Goal: Information Seeking & Learning: Learn about a topic

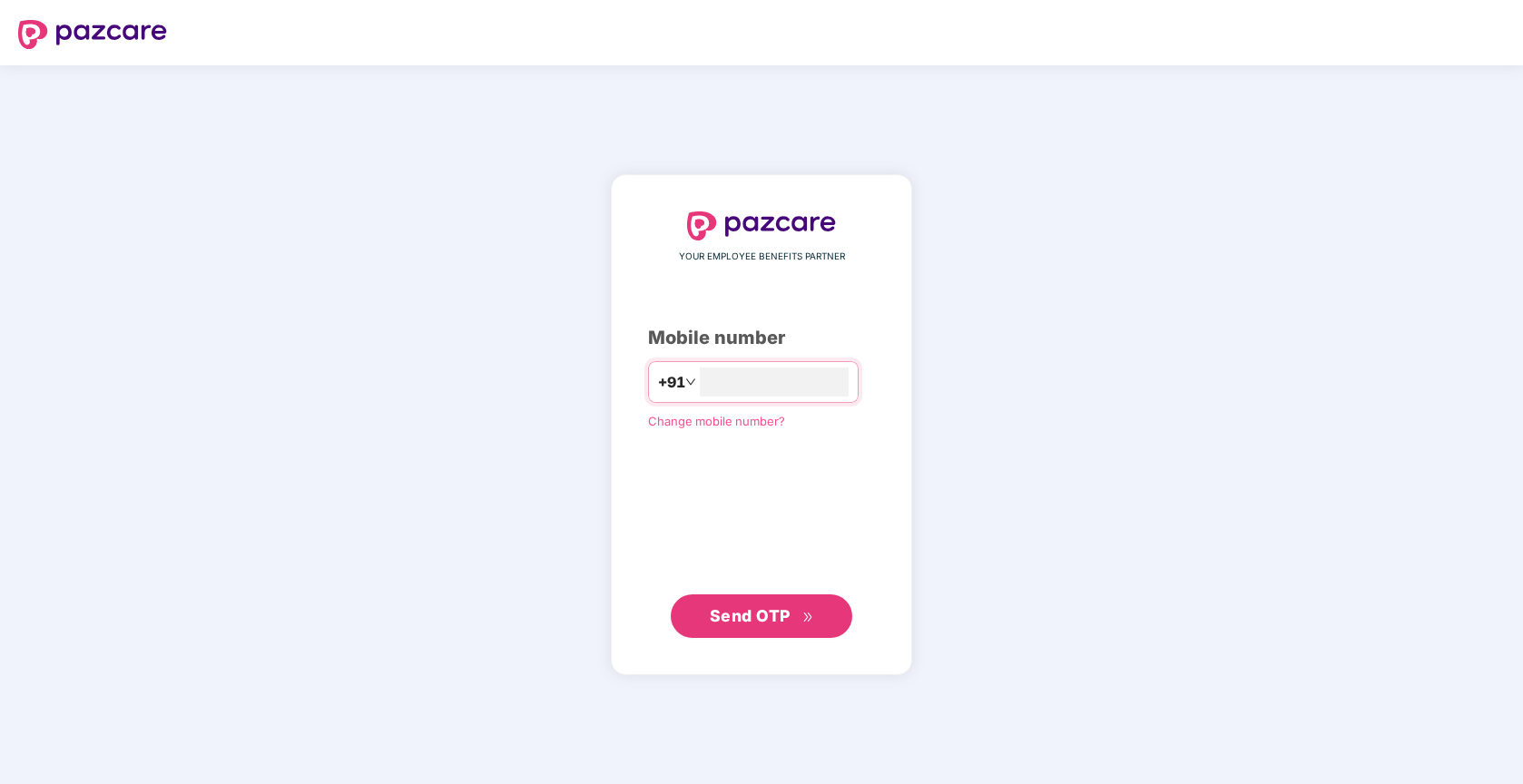
type input "**********"
click at [777, 622] on span "Send OTP" at bounding box center [750, 614] width 81 height 19
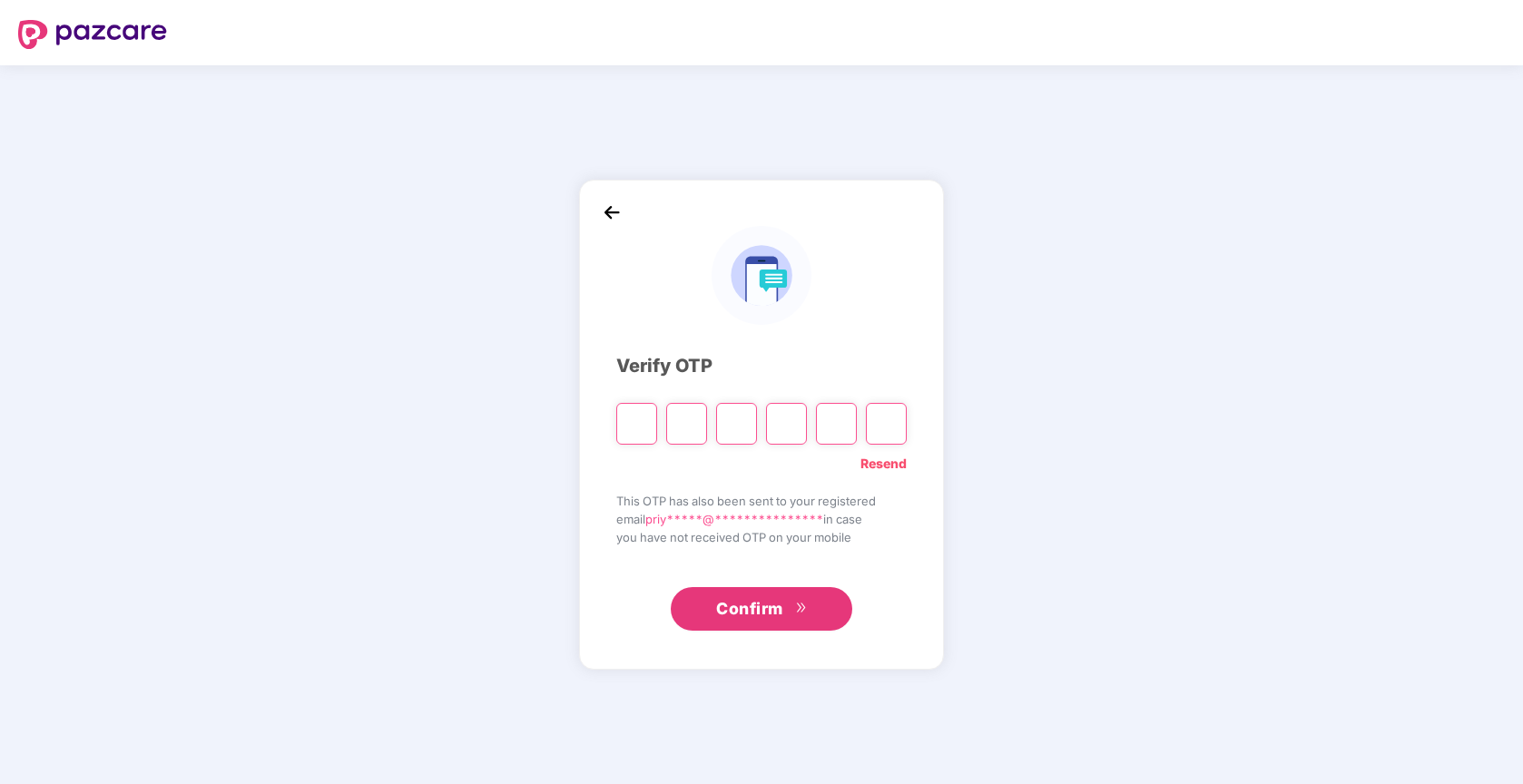
type input "*"
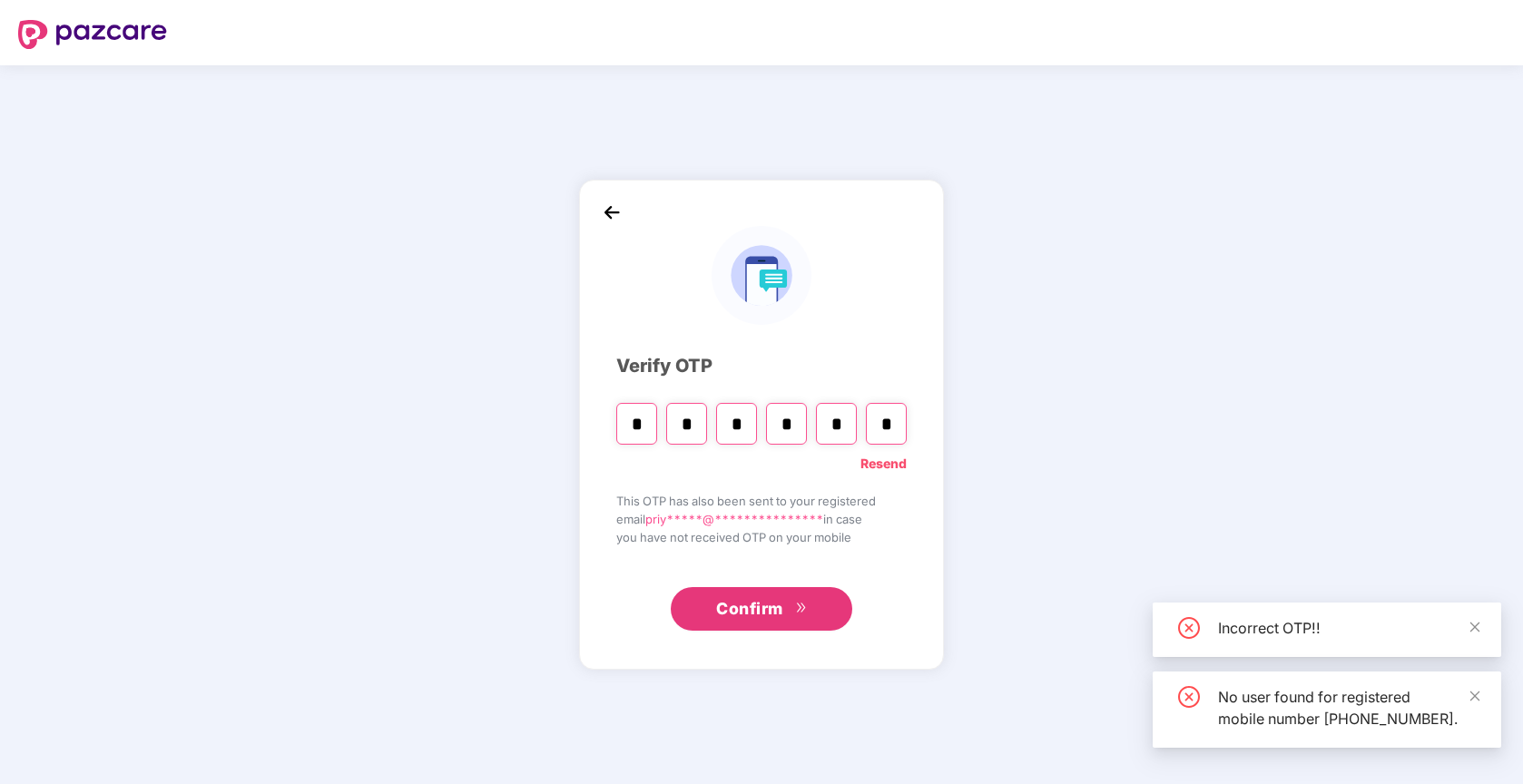
type input "*"
click at [716, 612] on span "Confirm" at bounding box center [749, 609] width 67 height 26
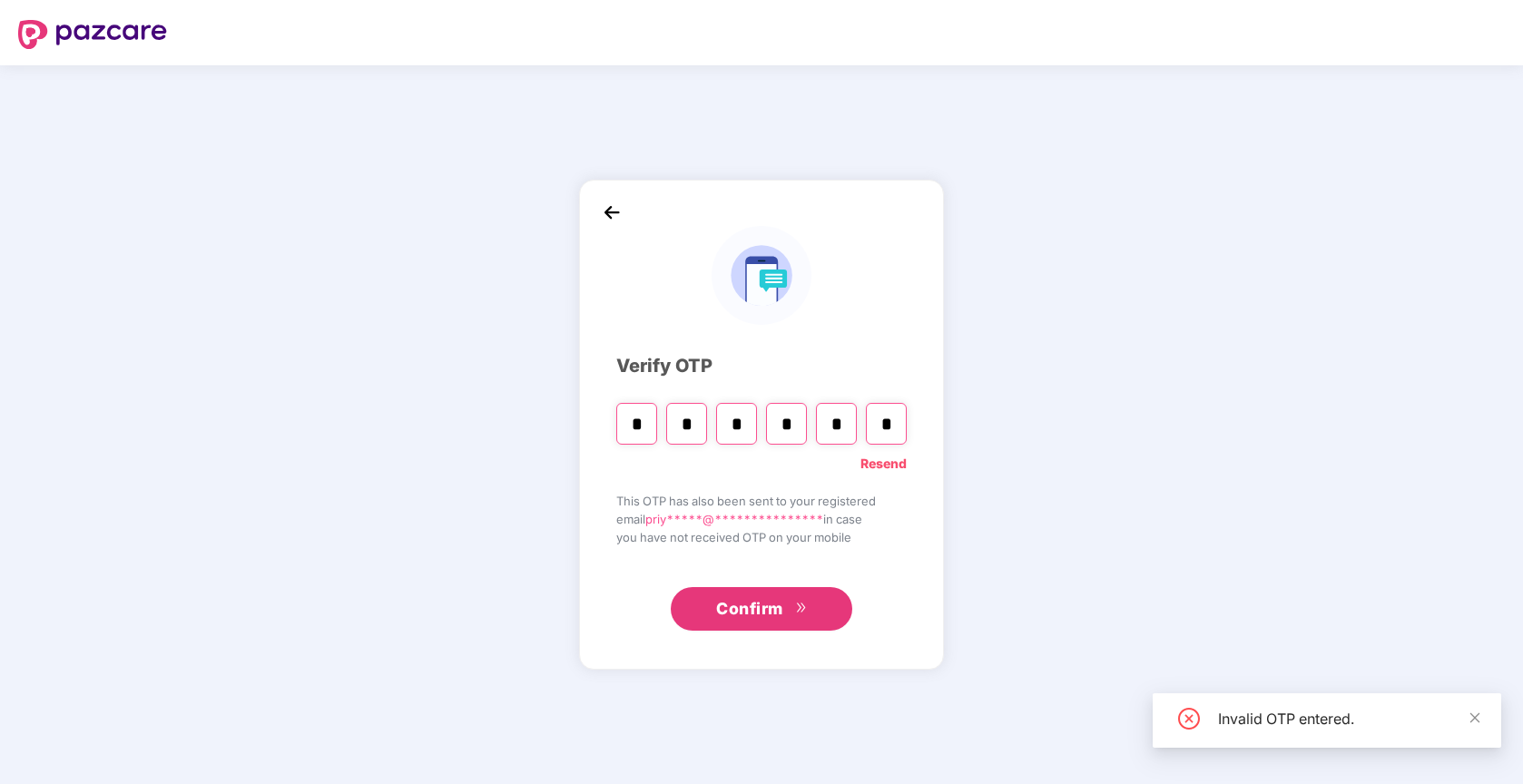
click at [747, 612] on span "Confirm" at bounding box center [749, 609] width 67 height 26
type input "*"
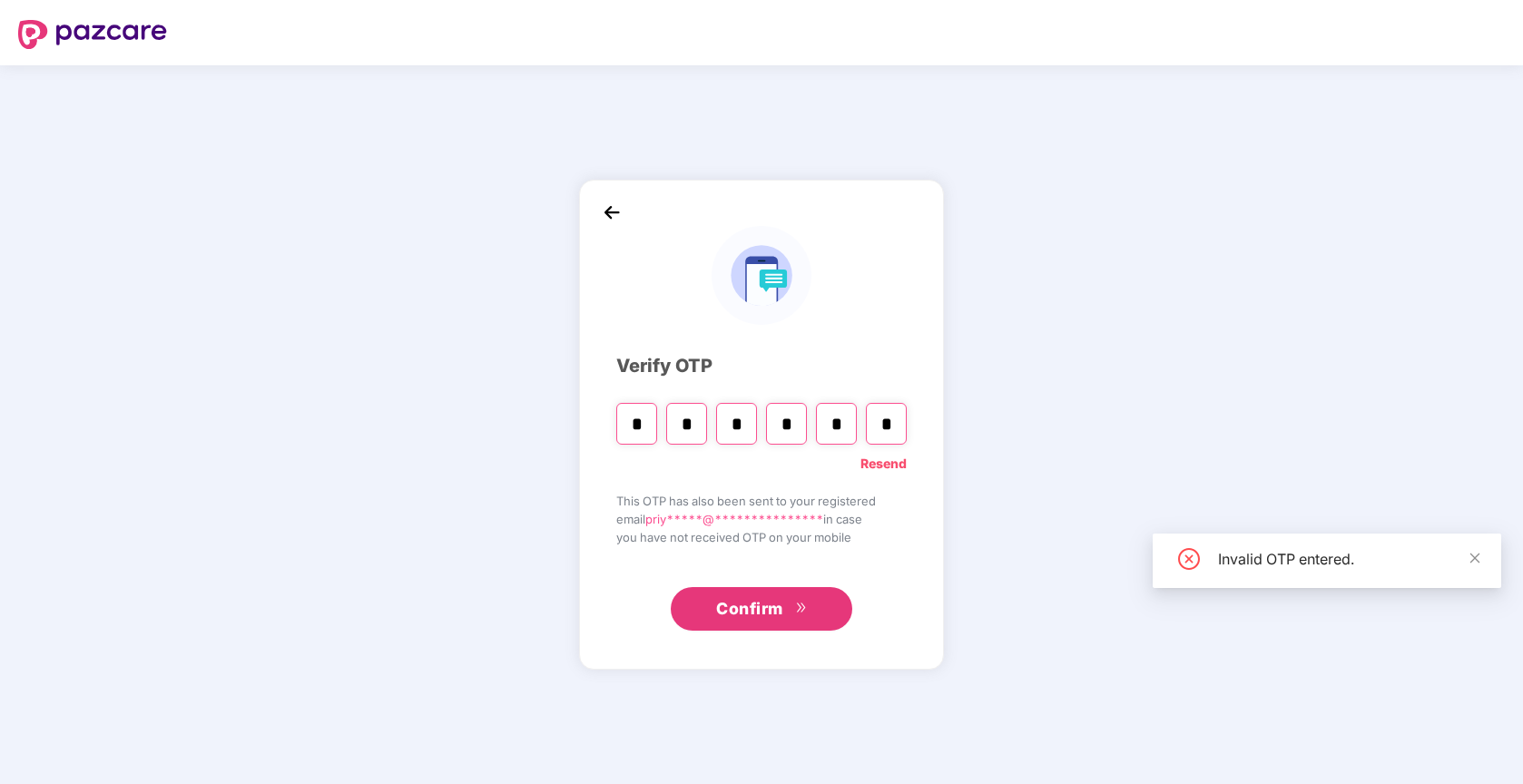
click at [882, 415] on input "*" at bounding box center [886, 423] width 41 height 42
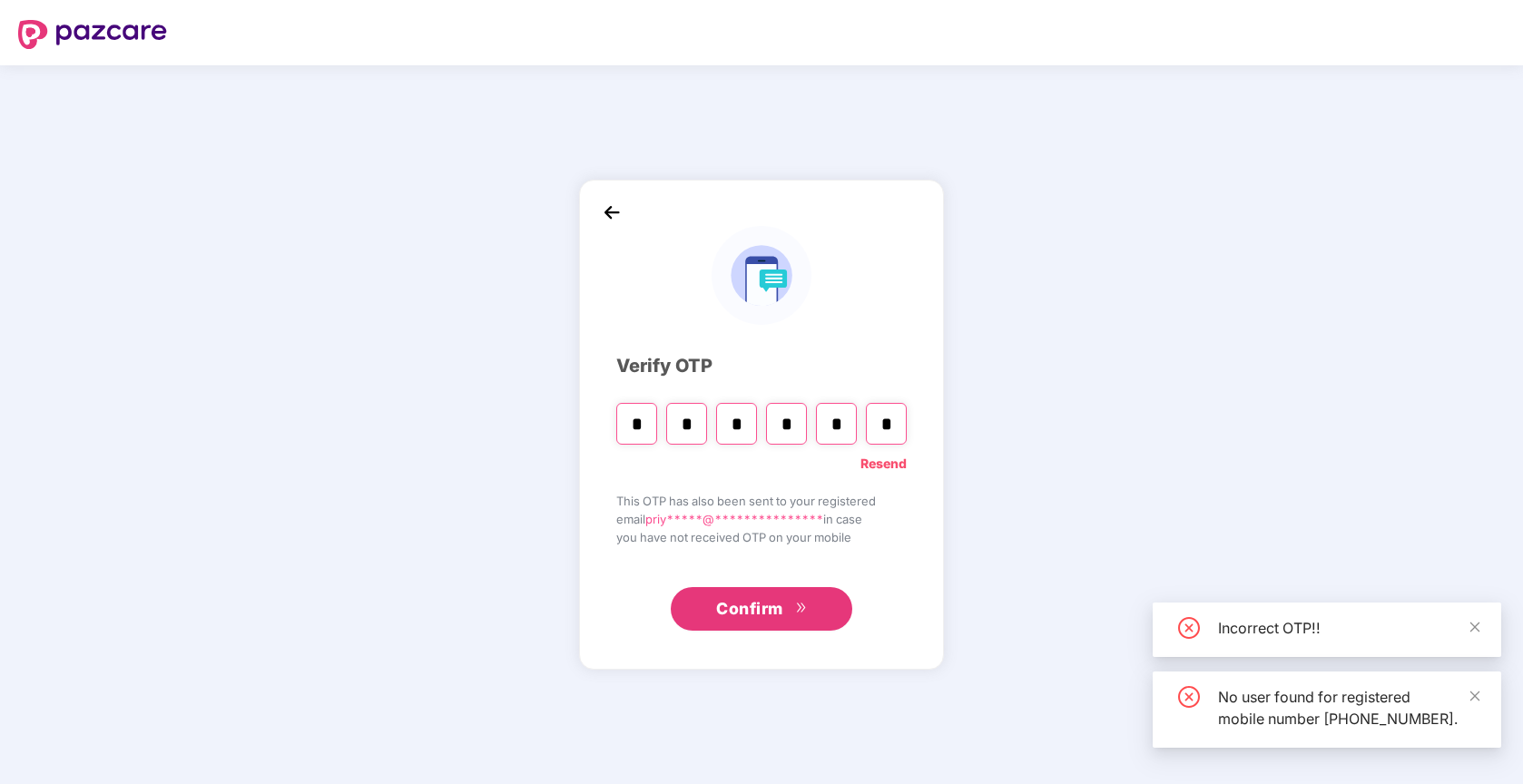
type input "*"
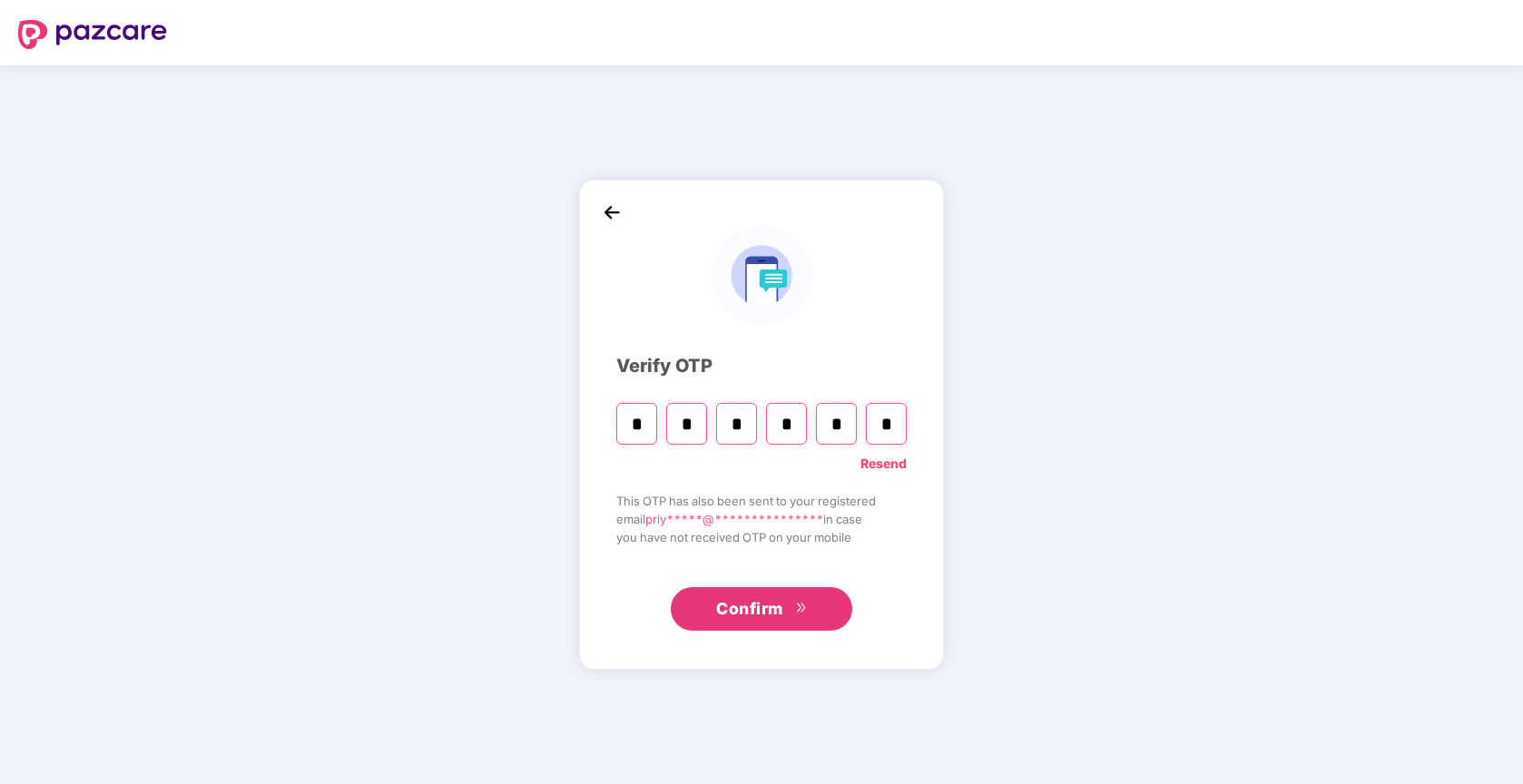
click at [745, 427] on input "*" at bounding box center [736, 423] width 41 height 42
type input "*"
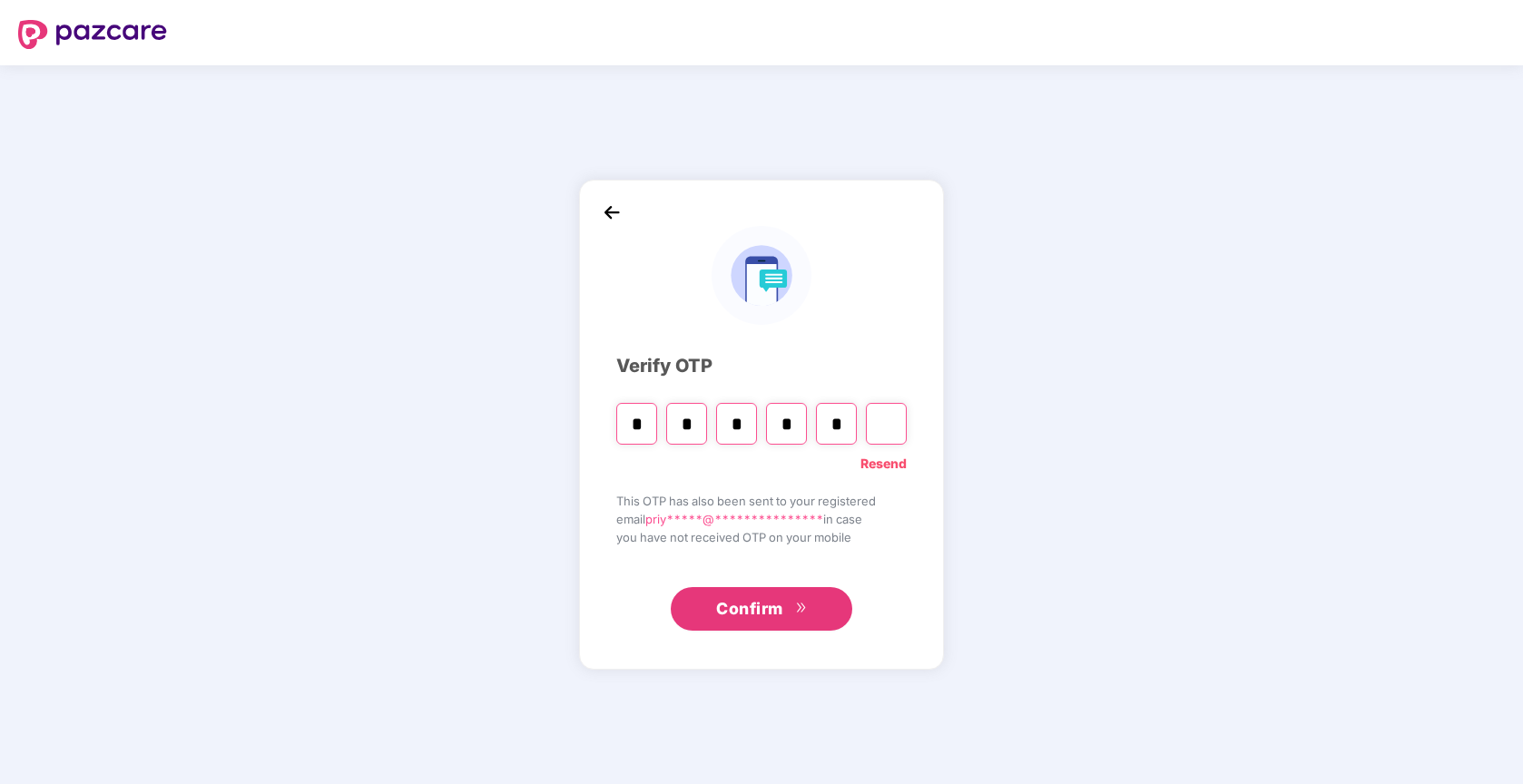
type input "*"
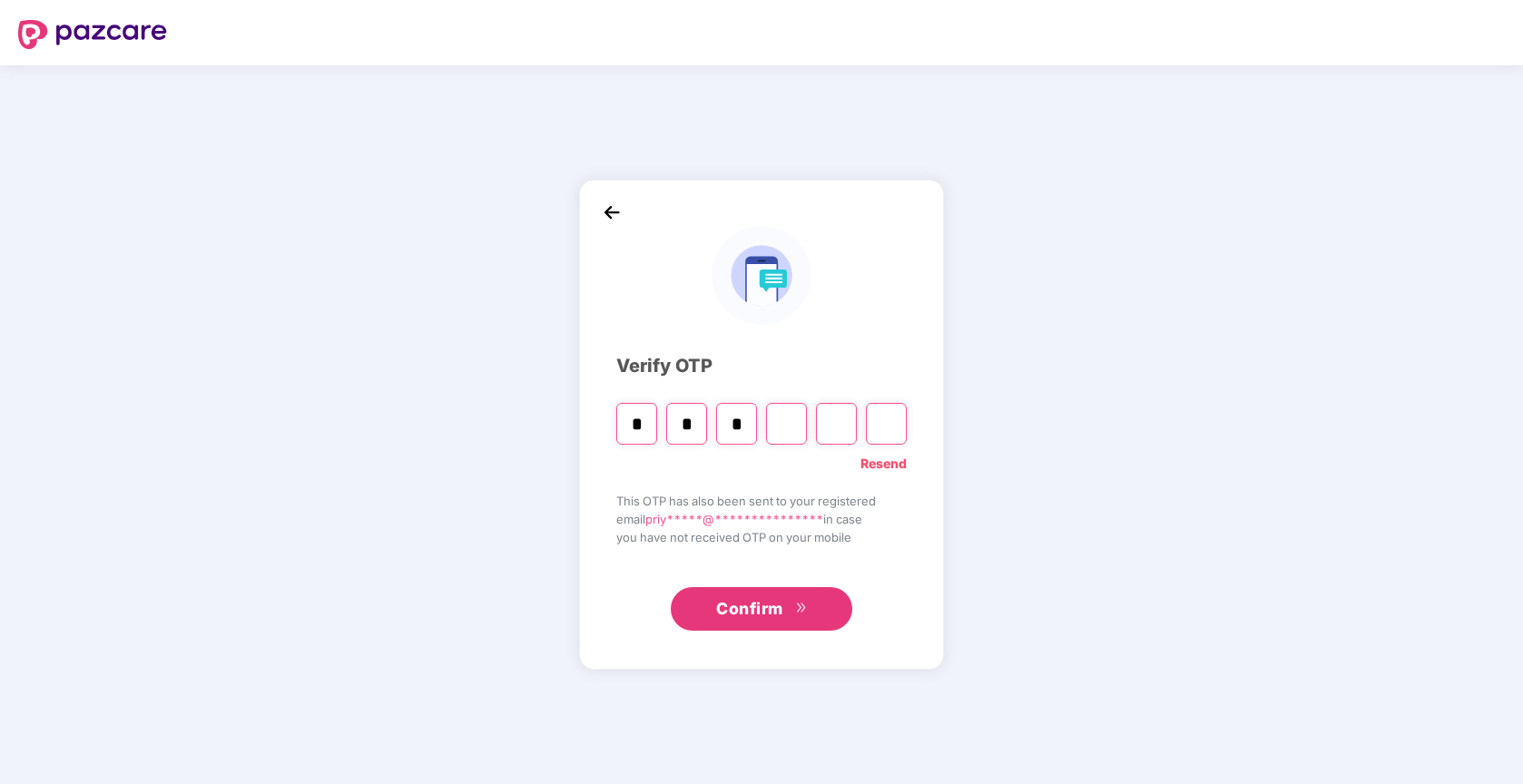
type input "*"
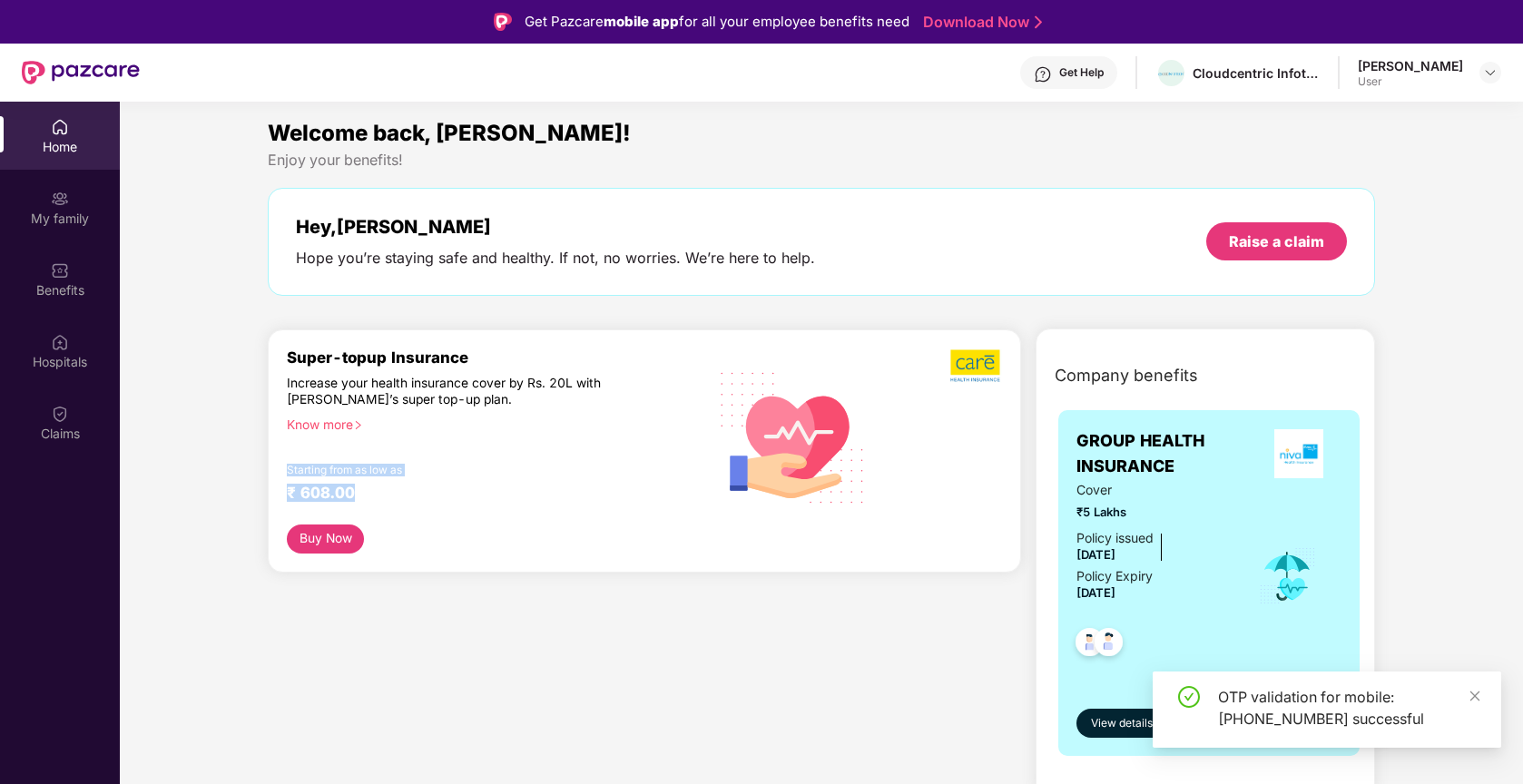
drag, startPoint x: 287, startPoint y: 469, endPoint x: 405, endPoint y: 488, distance: 119.5
click at [405, 488] on div "Super-topup Insurance Increase your health insurance cover by Rs. 20L with [PER…" at bounding box center [496, 436] width 418 height 176
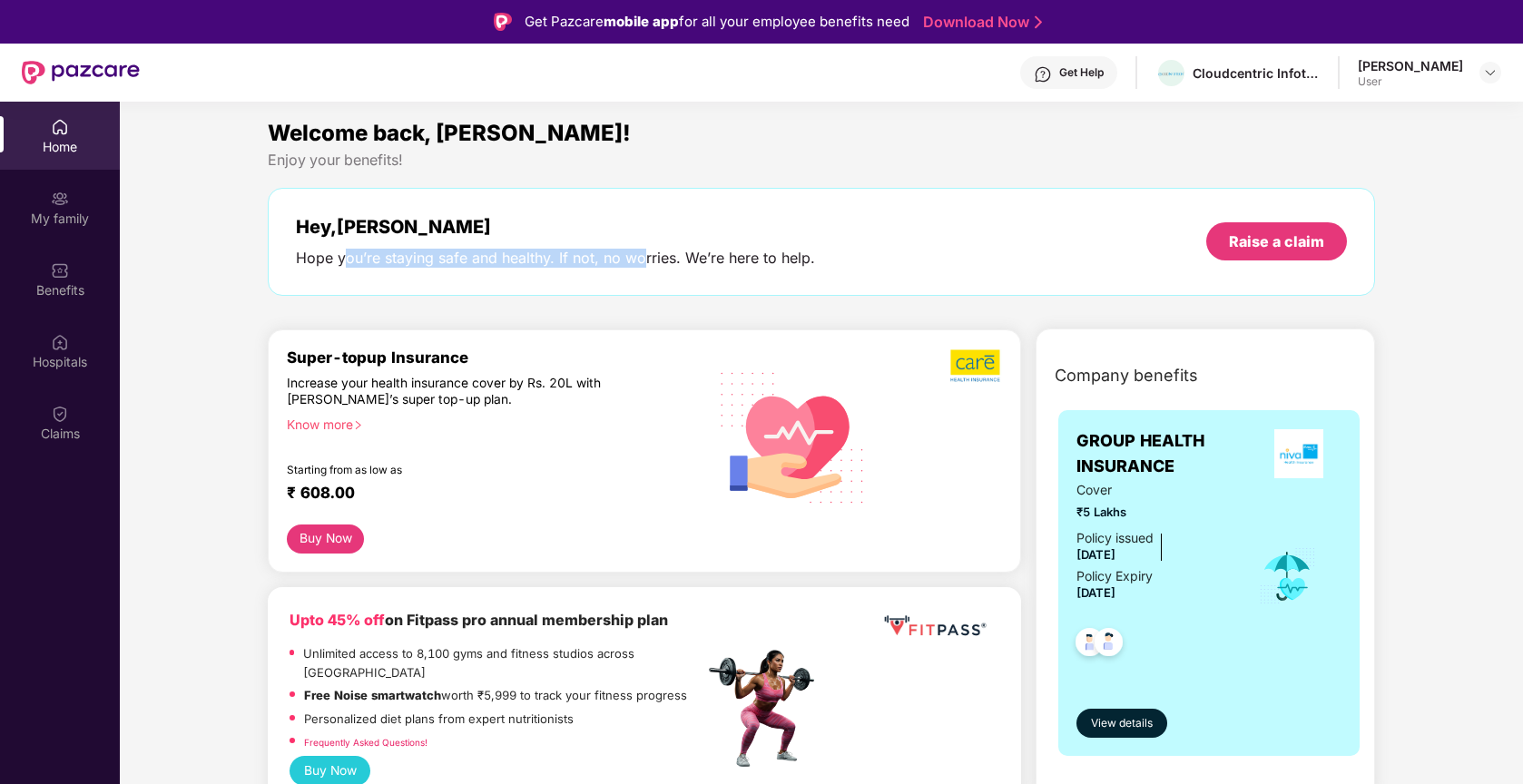
drag, startPoint x: 344, startPoint y: 257, endPoint x: 648, endPoint y: 268, distance: 304.2
click at [648, 268] on div "Hey, [PERSON_NAME] Hope you’re staying safe and healthy. If not, no worries. We…" at bounding box center [822, 241] width 1108 height 108
click at [64, 207] on img at bounding box center [59, 198] width 18 height 18
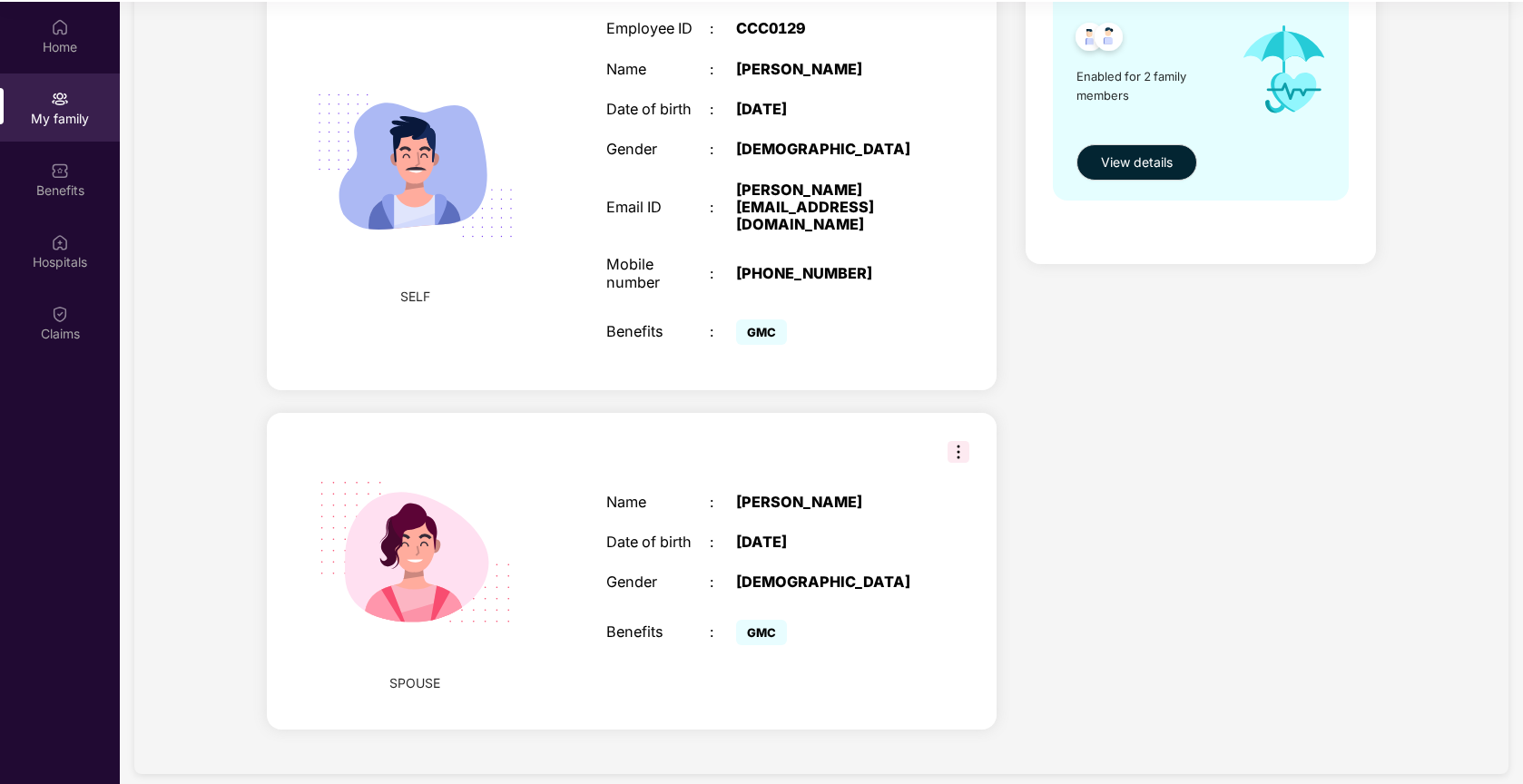
scroll to position [101, 0]
click at [57, 189] on div "Benefits" at bounding box center [60, 189] width 120 height 18
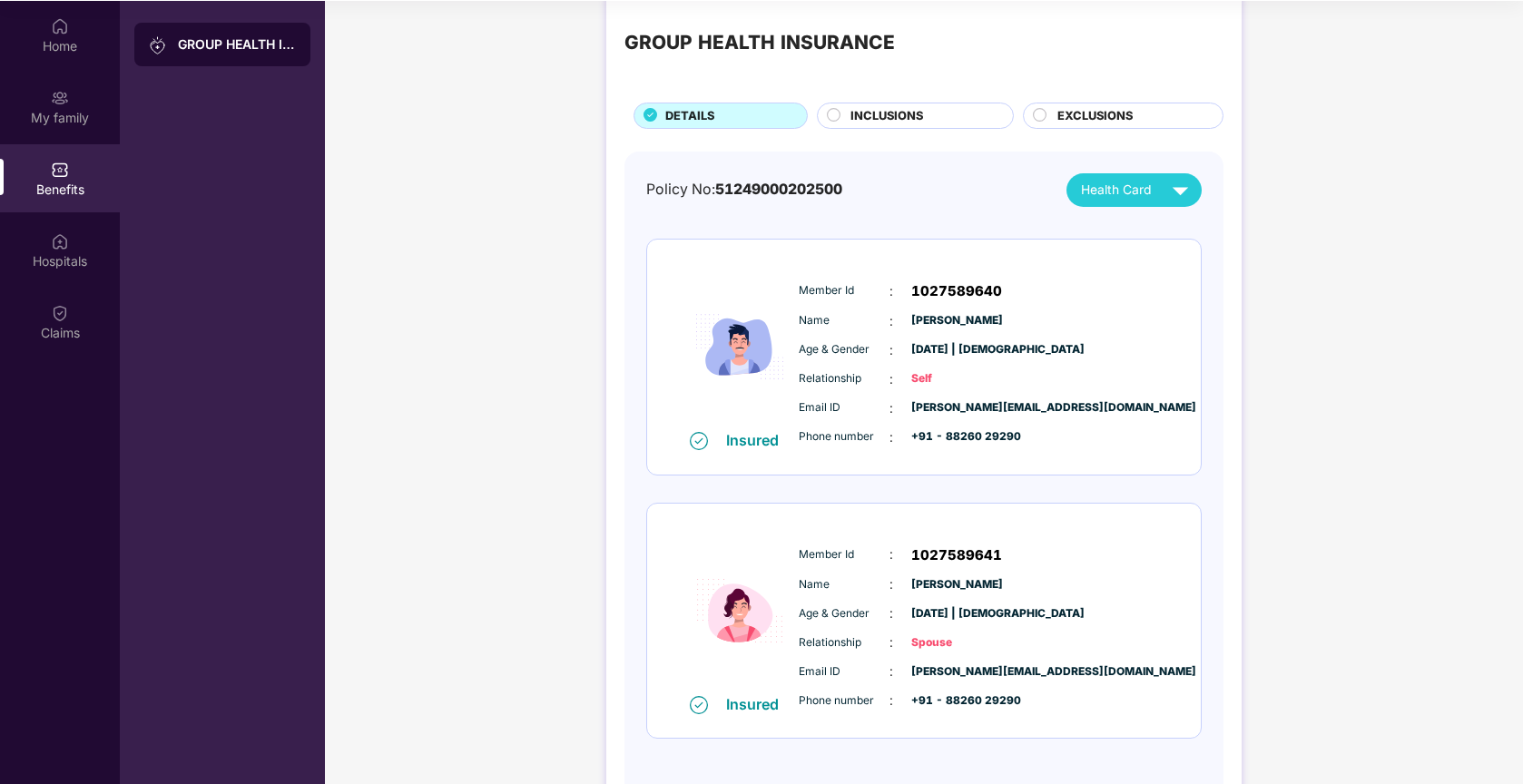
scroll to position [97, 0]
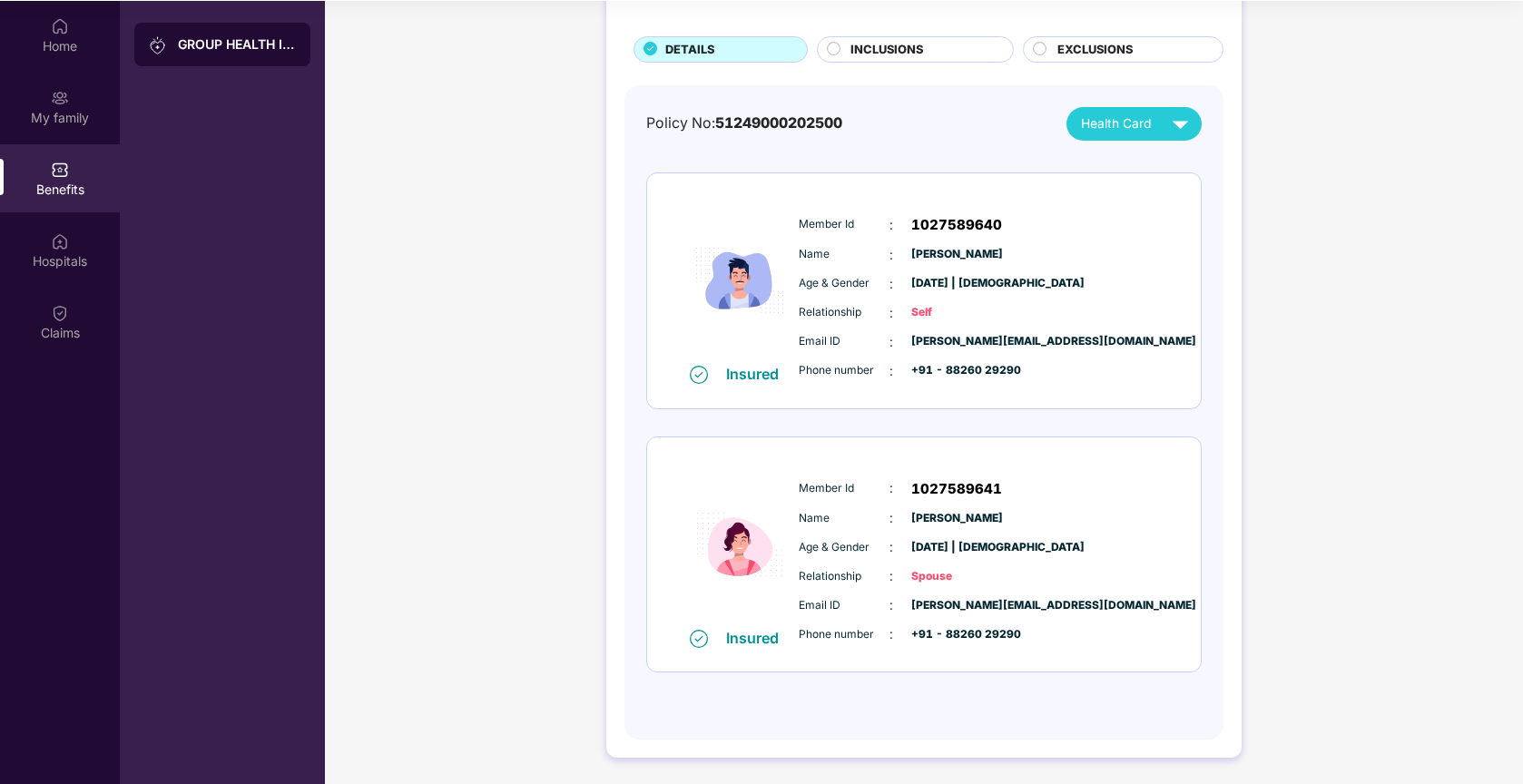
click at [876, 51] on span "INCLUSIONS" at bounding box center [887, 50] width 73 height 18
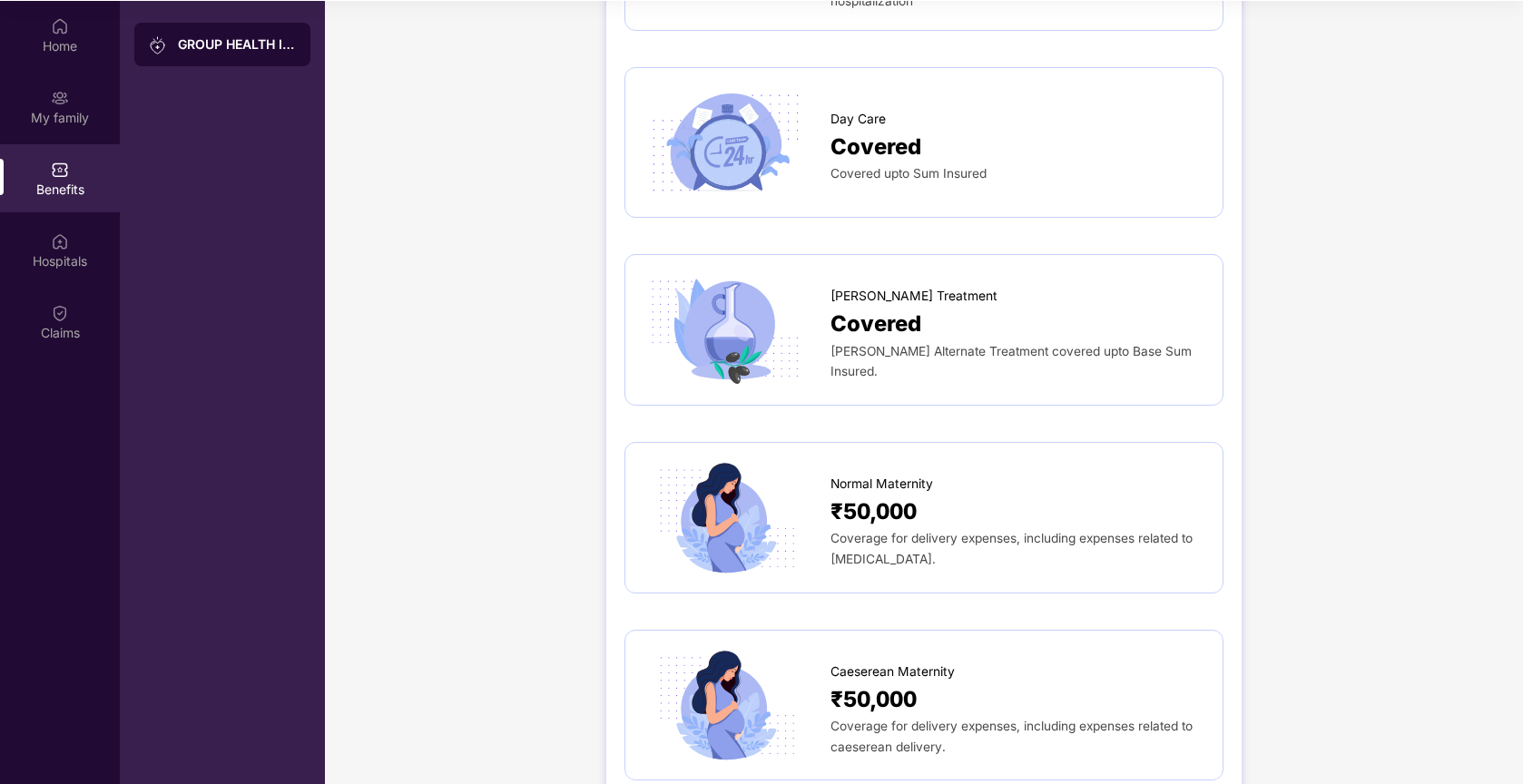
scroll to position [1596, 0]
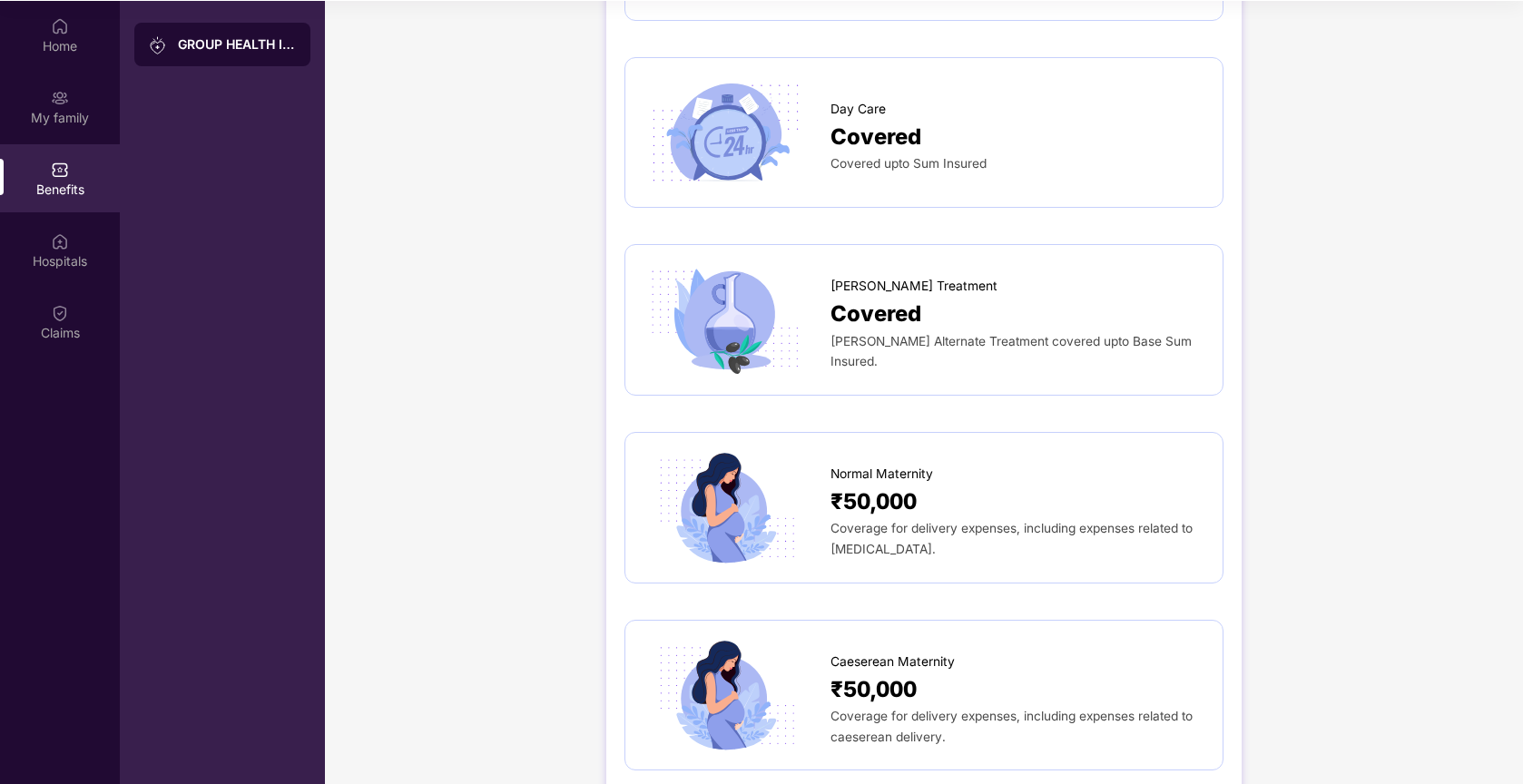
click at [862, 485] on span "₹50,000" at bounding box center [873, 502] width 86 height 34
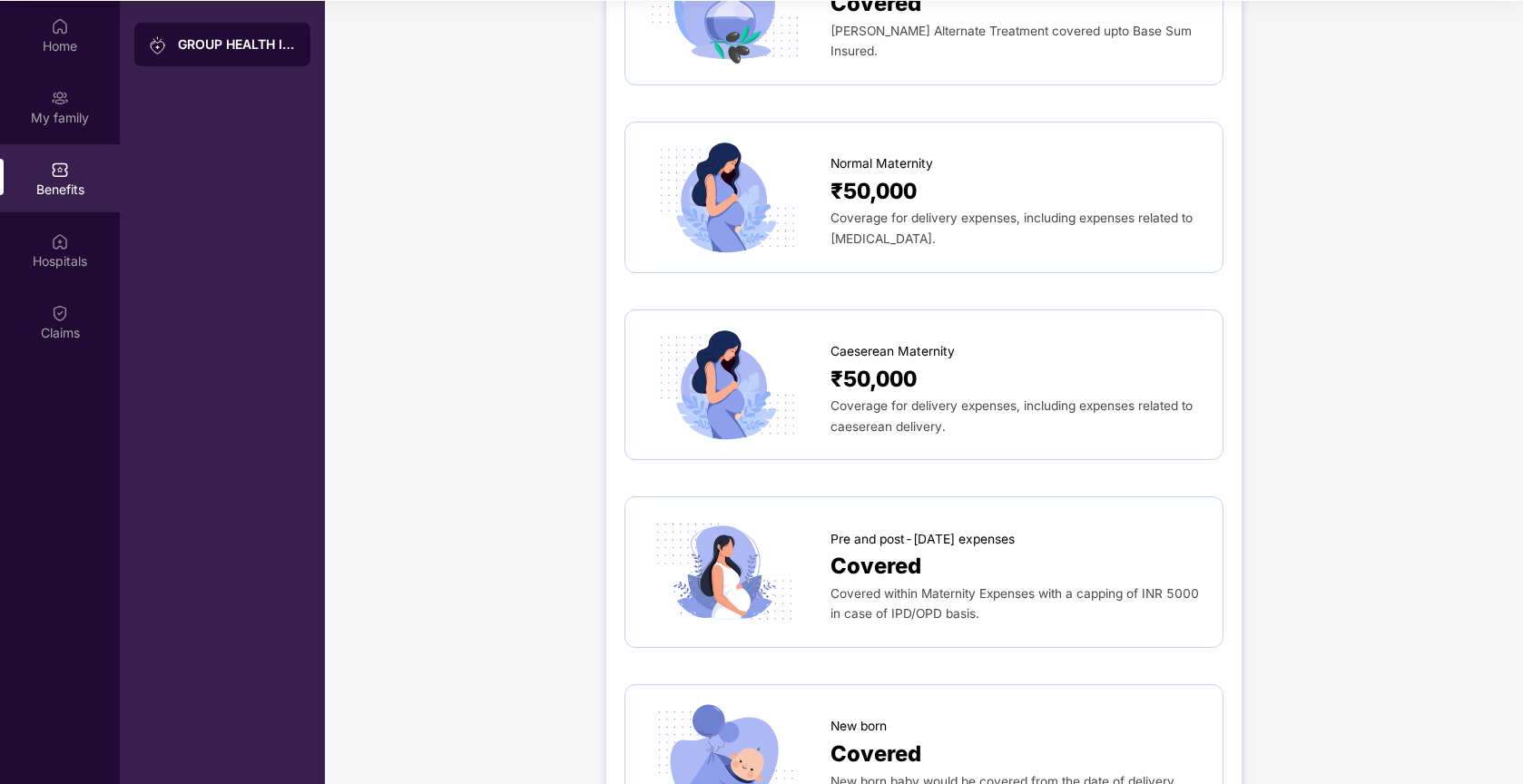
scroll to position [1915, 0]
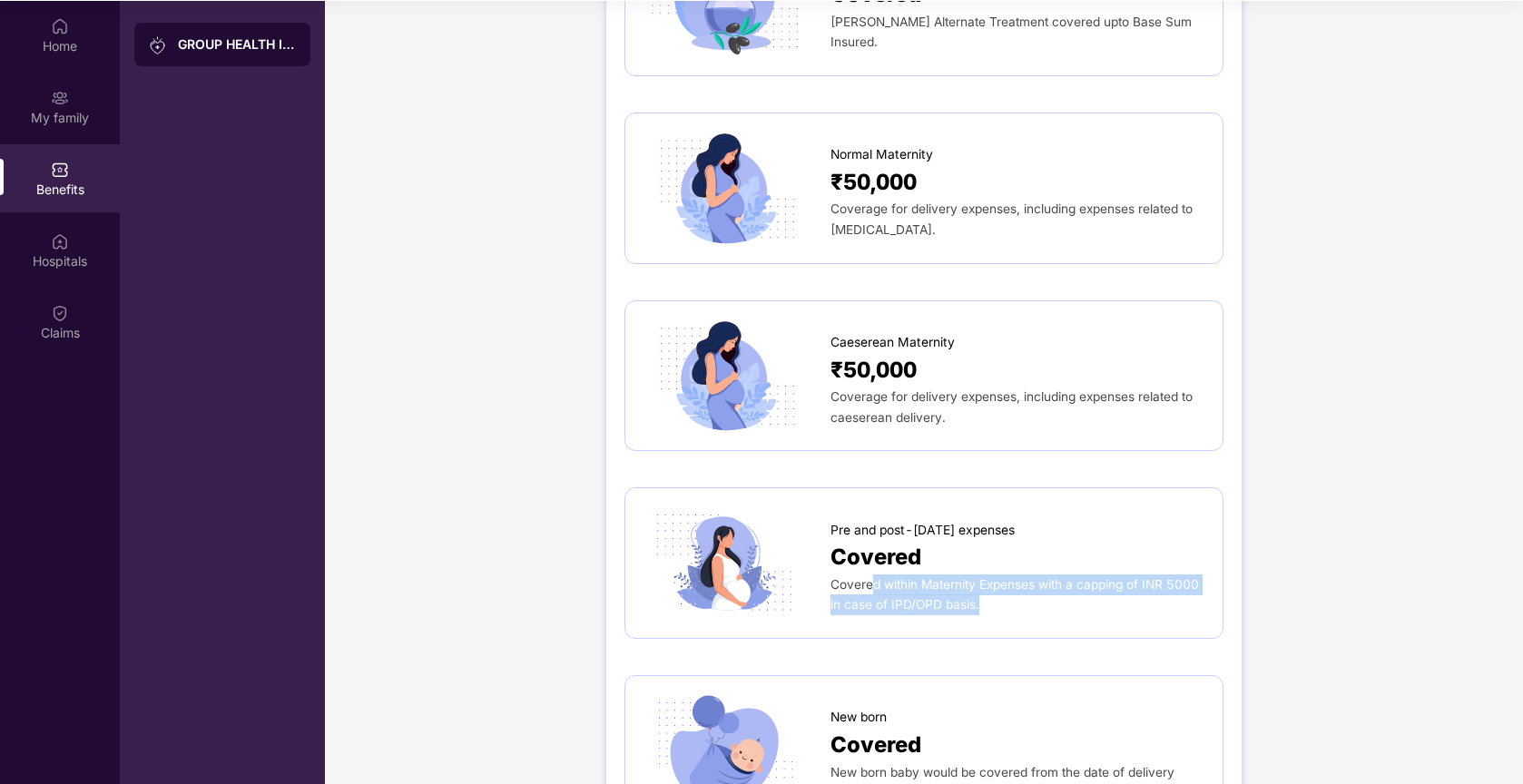
drag, startPoint x: 872, startPoint y: 569, endPoint x: 1003, endPoint y: 597, distance: 134.0
click at [1003, 597] on div "Covered within Maternity Expenses with a capping of INR 5000 in case of IPD/OPD…" at bounding box center [1017, 594] width 374 height 41
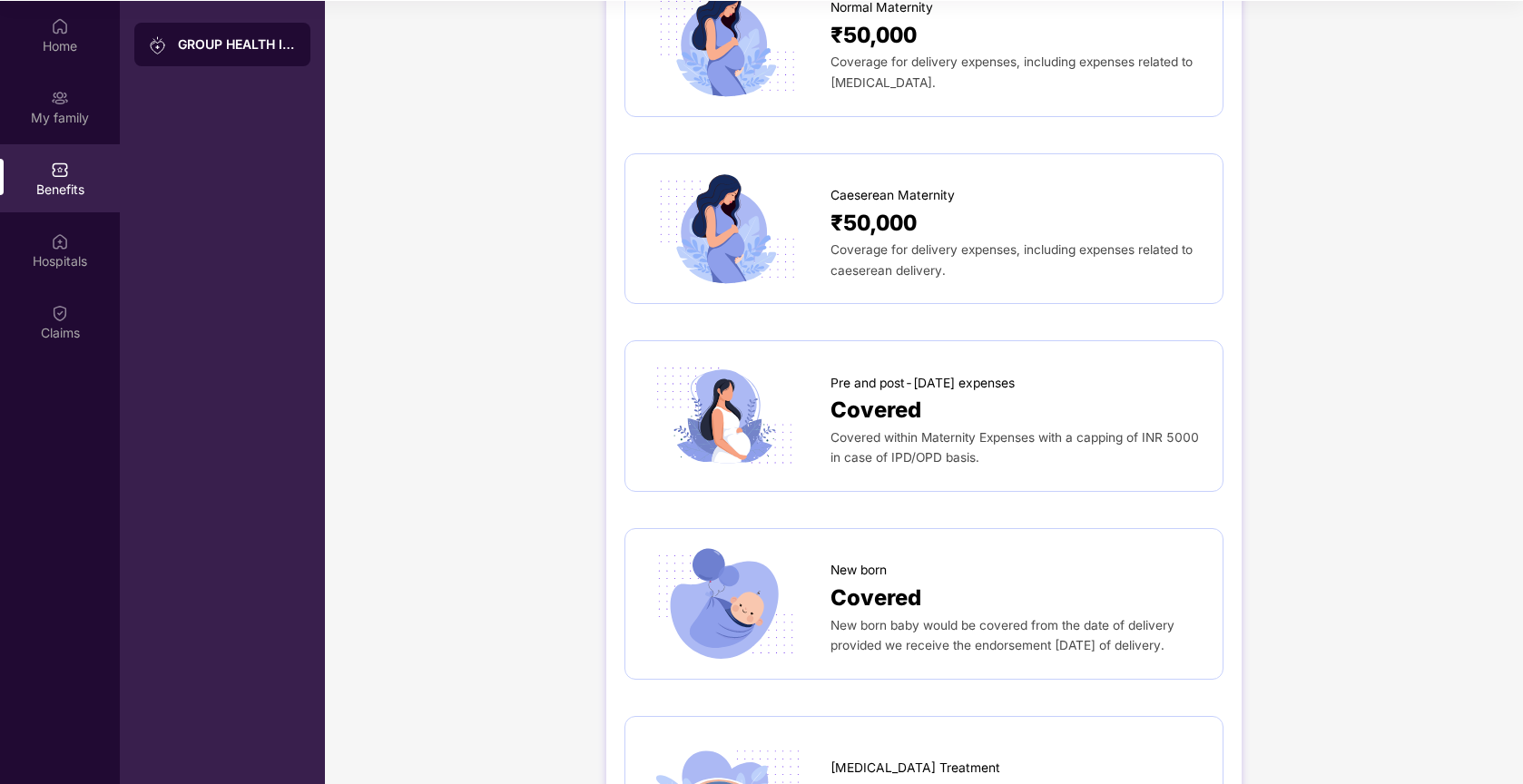
scroll to position [2100, 0]
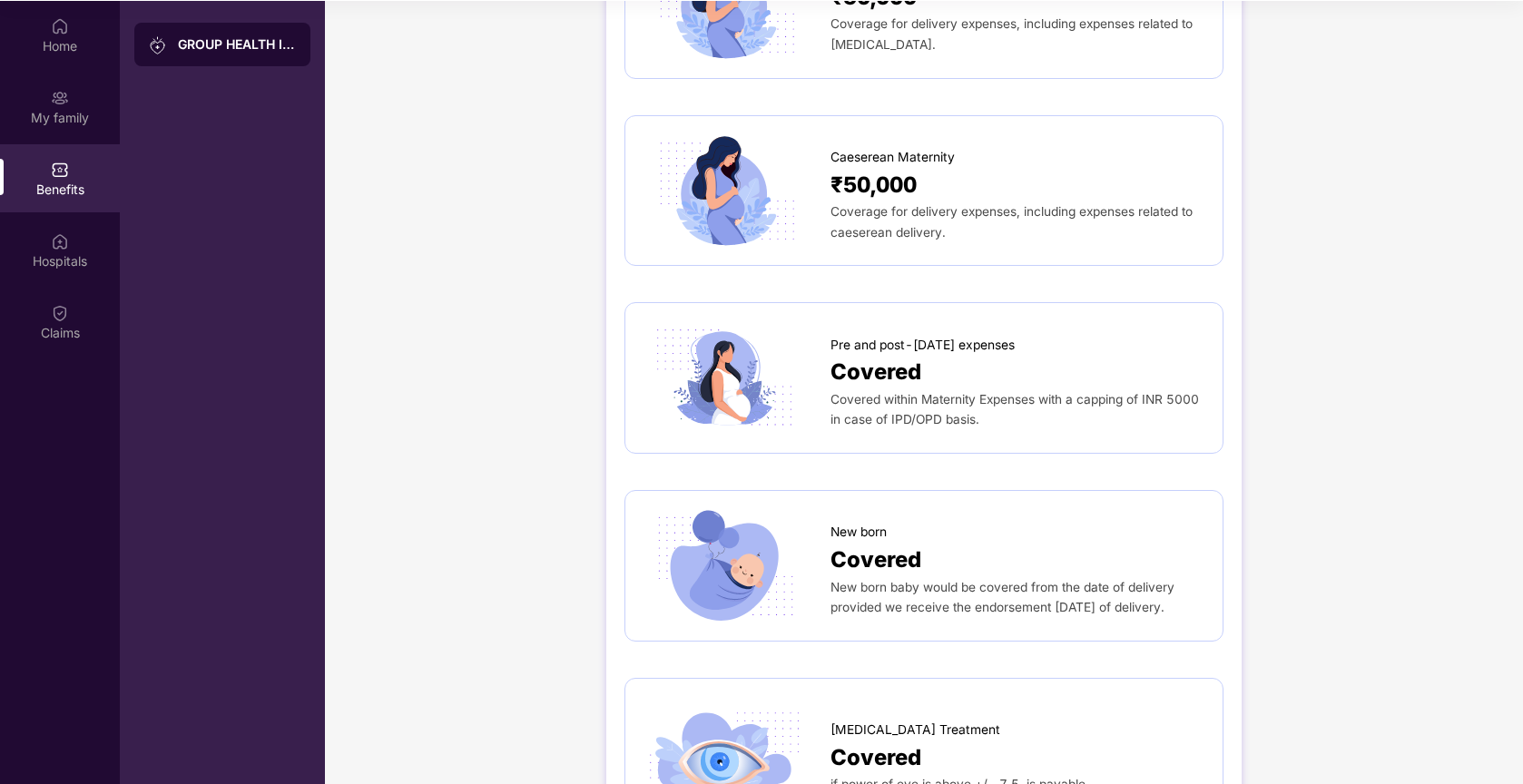
drag, startPoint x: 946, startPoint y: 588, endPoint x: 1093, endPoint y: 609, distance: 148.5
click at [1093, 610] on div "New born baby would be covered from the date of delivery provided we receive th…" at bounding box center [1017, 597] width 374 height 41
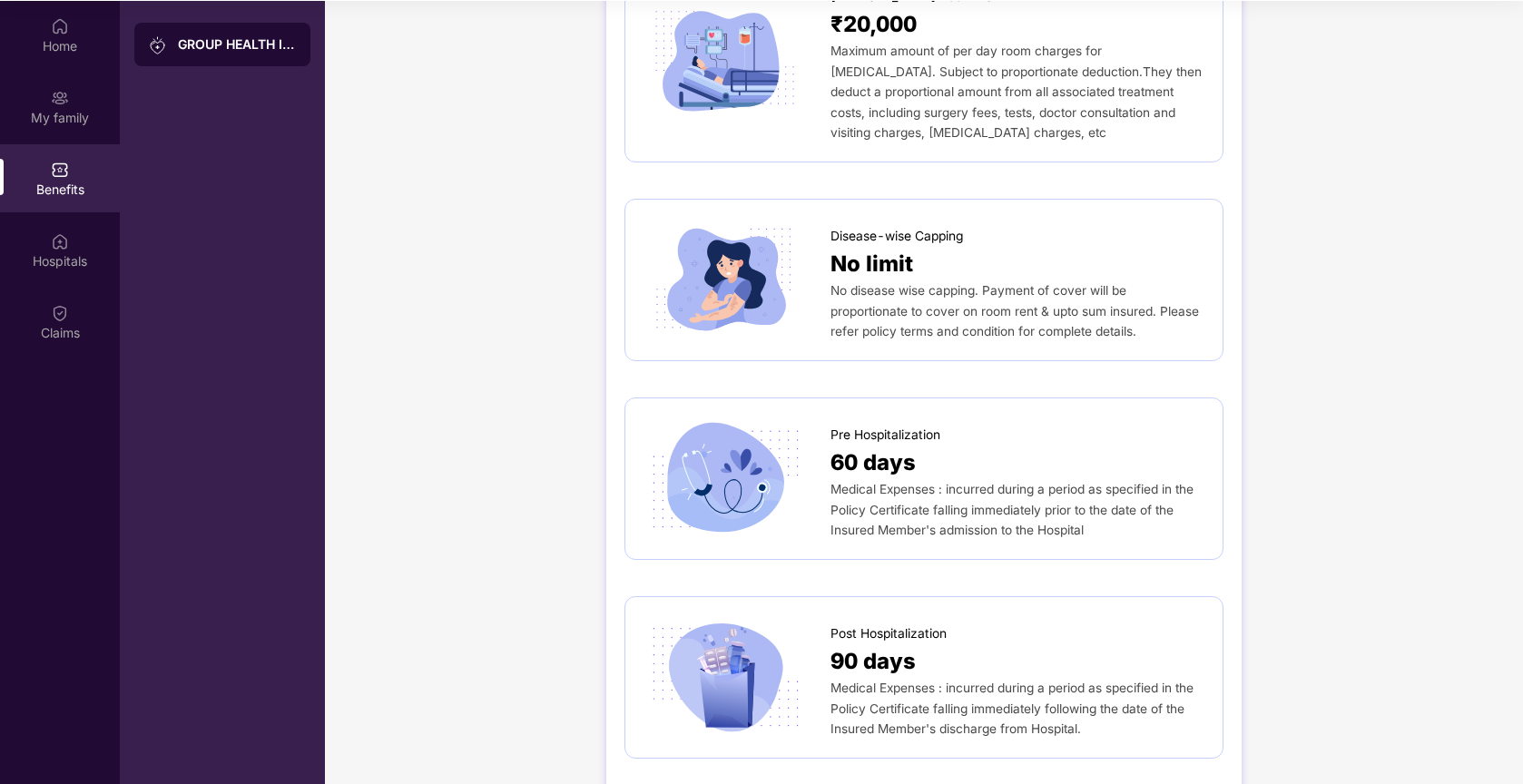
scroll to position [0, 0]
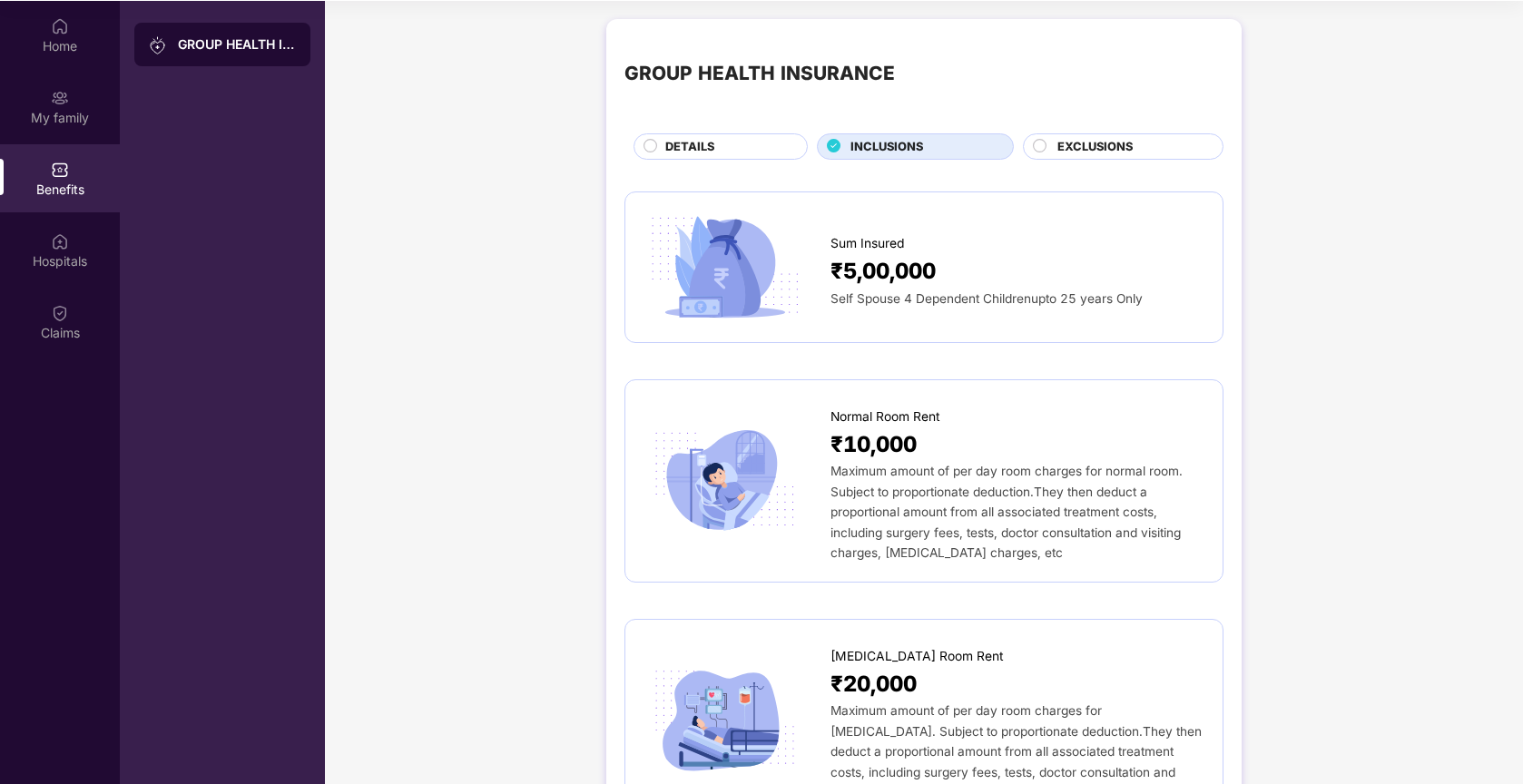
click at [1043, 150] on circle at bounding box center [1039, 145] width 12 height 12
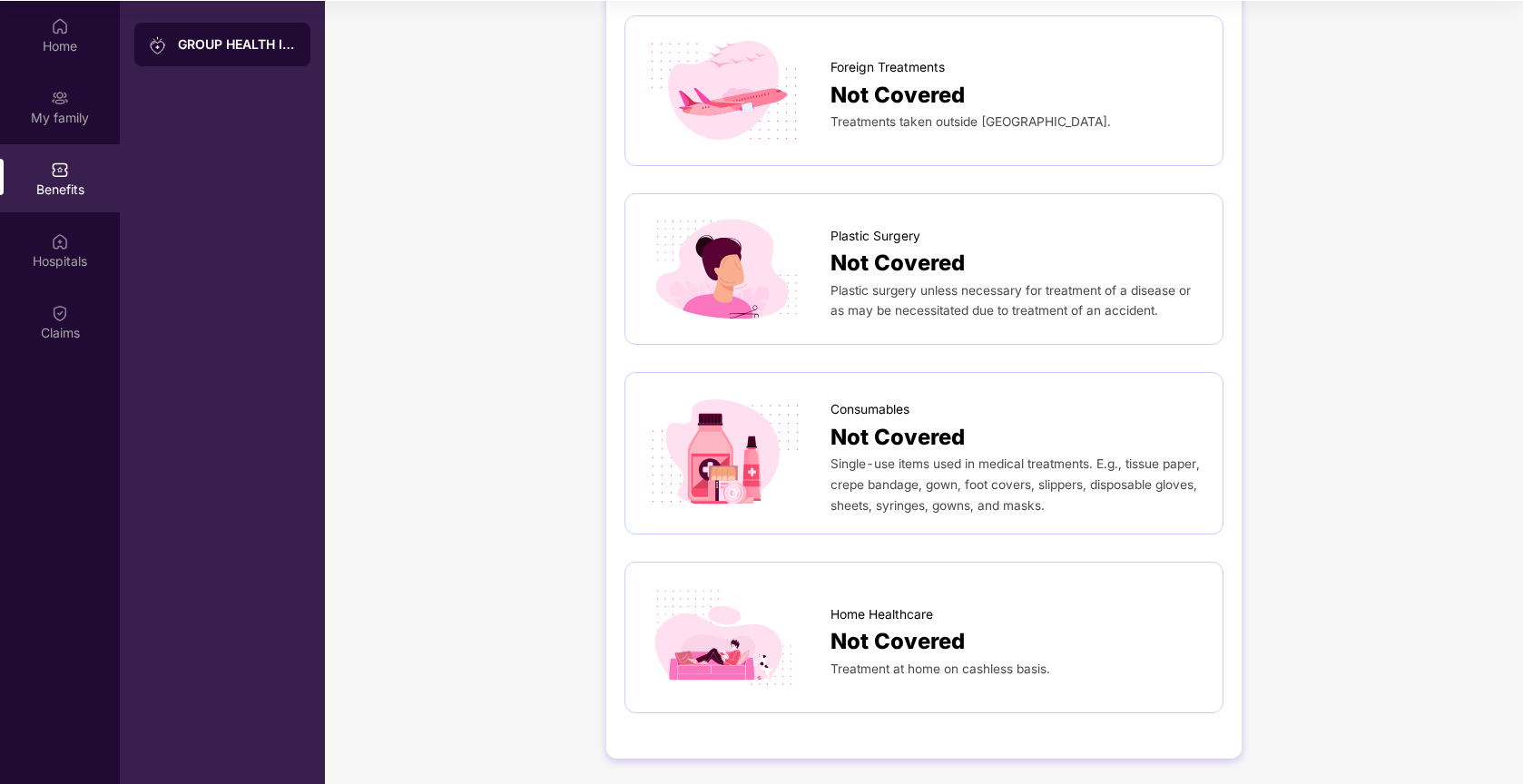
scroll to position [102, 0]
